Goal: Navigation & Orientation: Find specific page/section

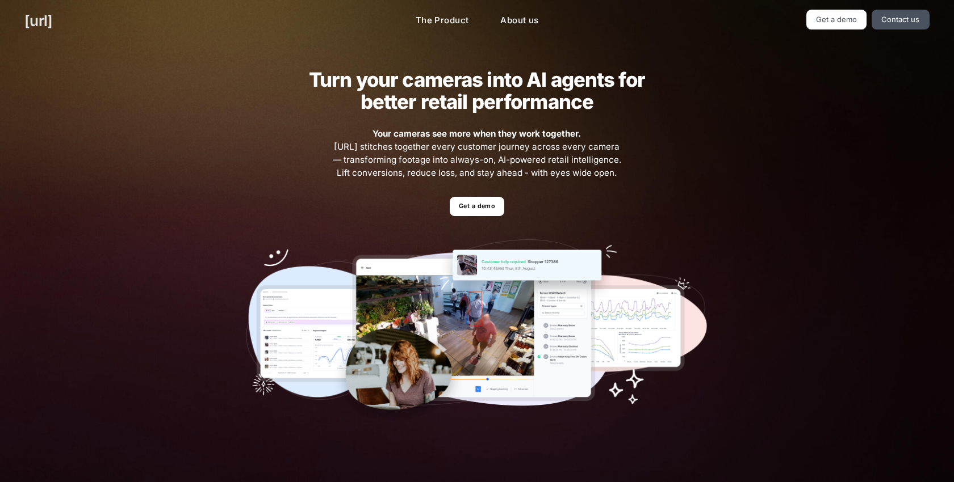
click at [52, 24] on link "[URL]" at bounding box center [38, 21] width 28 height 22
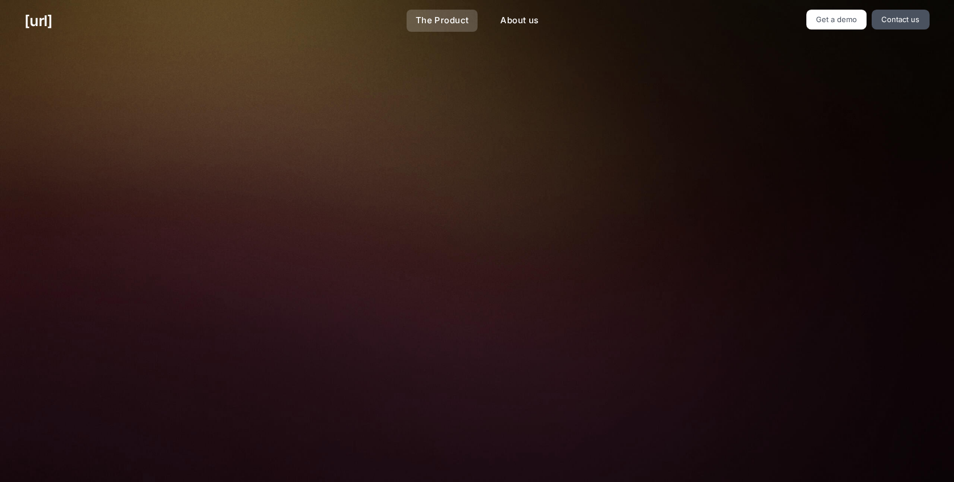
click at [429, 20] on link "The Product" at bounding box center [442, 21] width 72 height 22
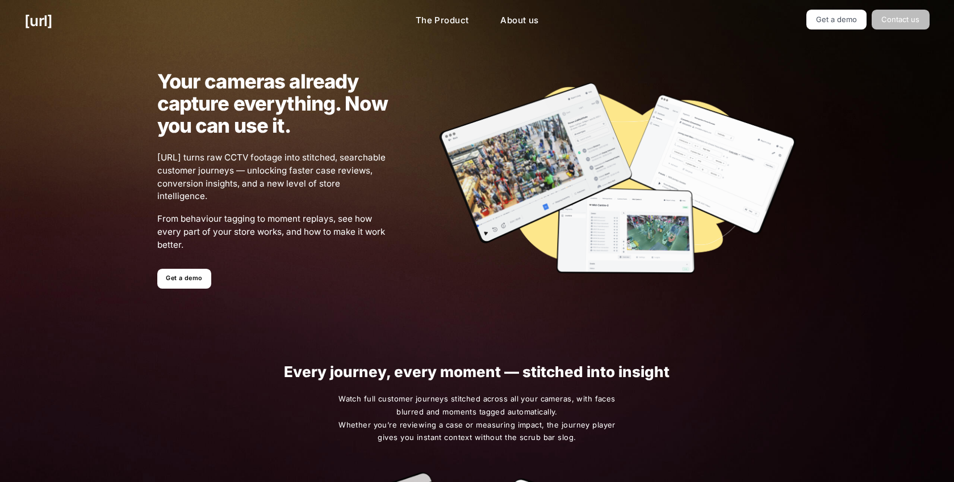
click at [884, 22] on link "Contact us" at bounding box center [900, 20] width 58 height 20
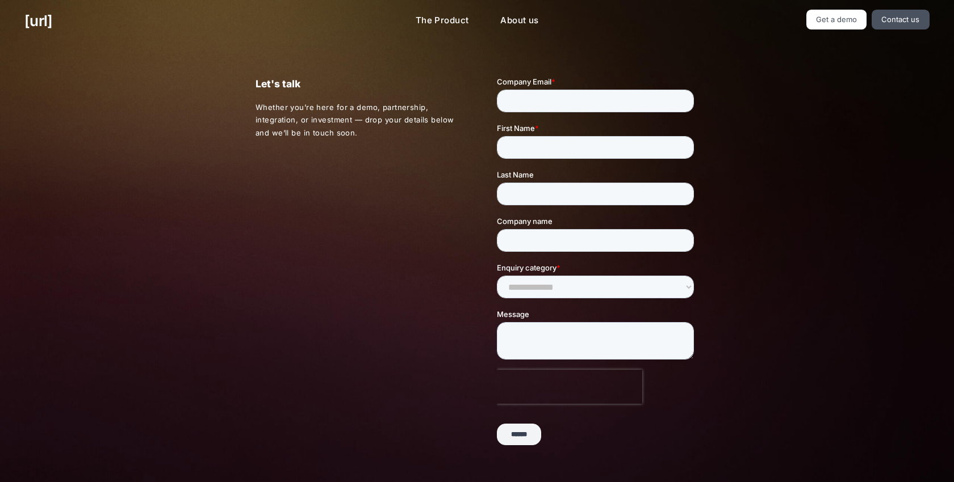
scroll to position [219, 0]
